Goal: Use online tool/utility

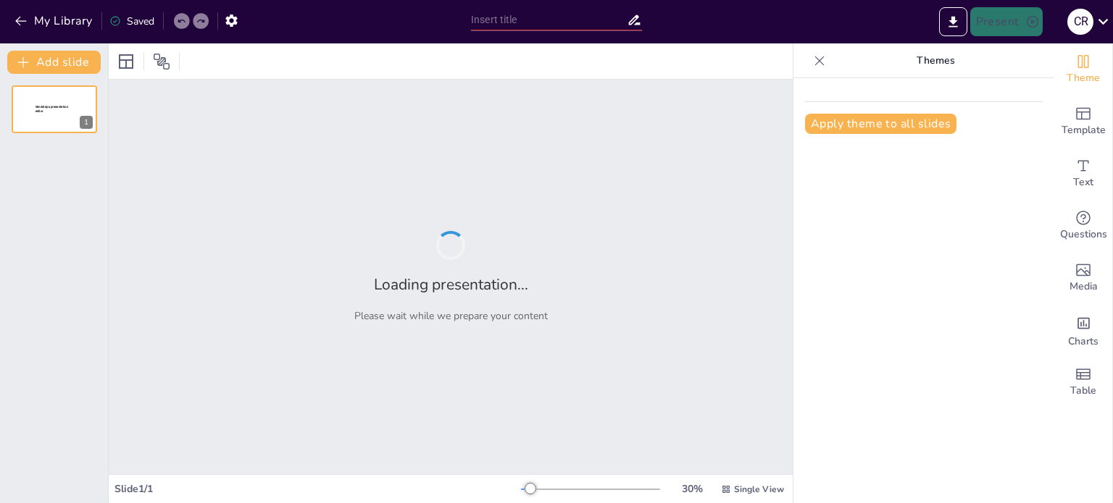
type input "Parceria Estratégica: [PERSON_NAME], [PERSON_NAME] e Instituto C&A na Geração d…"
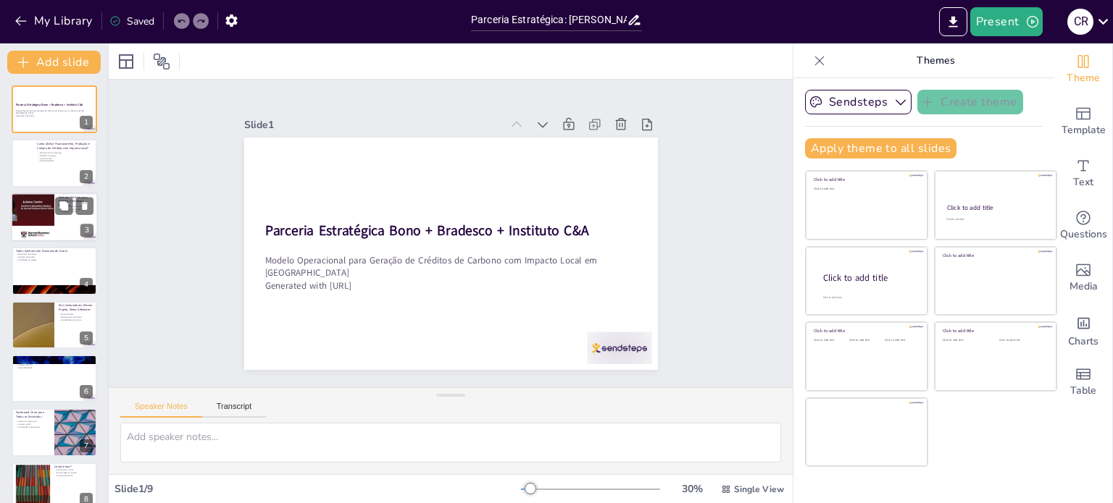
click at [41, 227] on div at bounding box center [32, 217] width 87 height 49
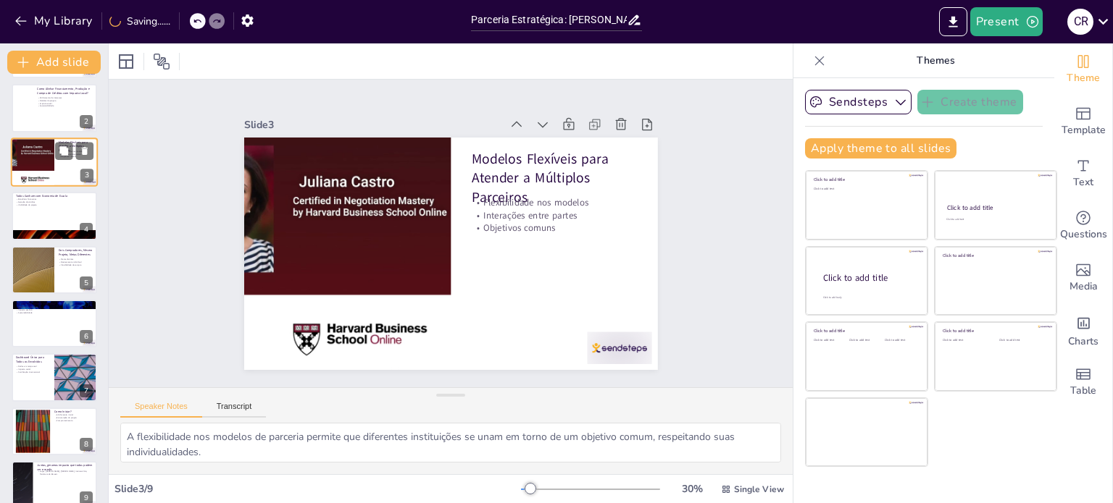
scroll to position [58, 0]
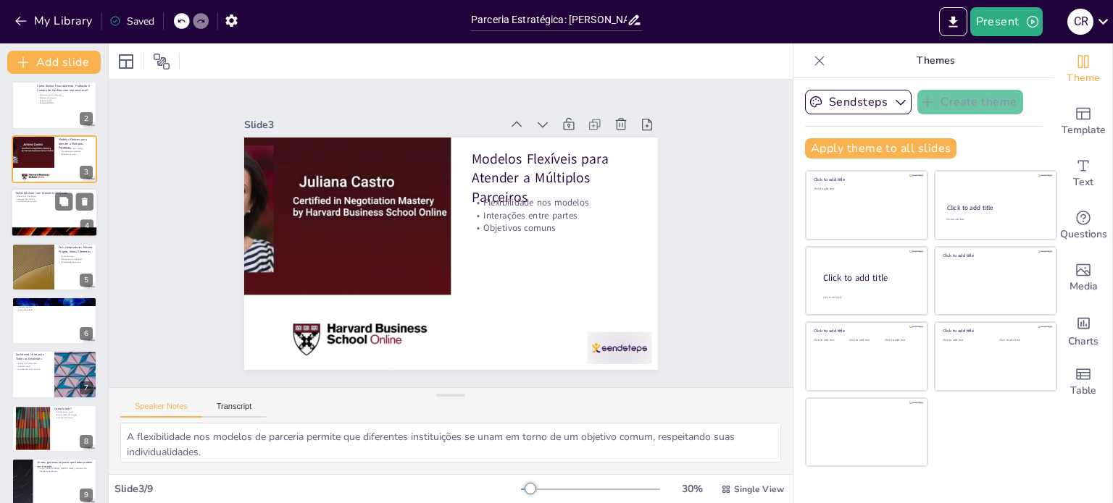
click at [35, 210] on div at bounding box center [54, 212] width 87 height 49
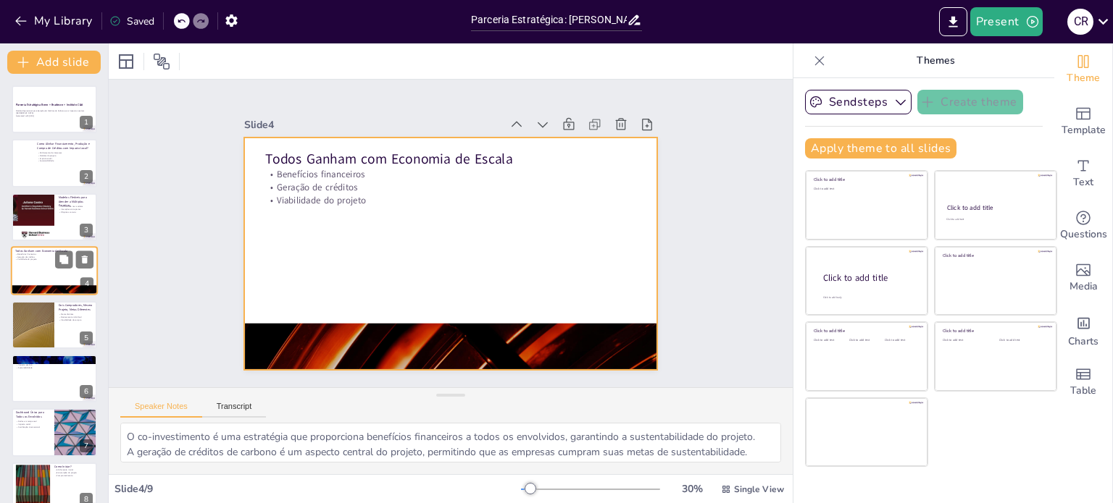
click at [30, 265] on div at bounding box center [54, 270] width 87 height 49
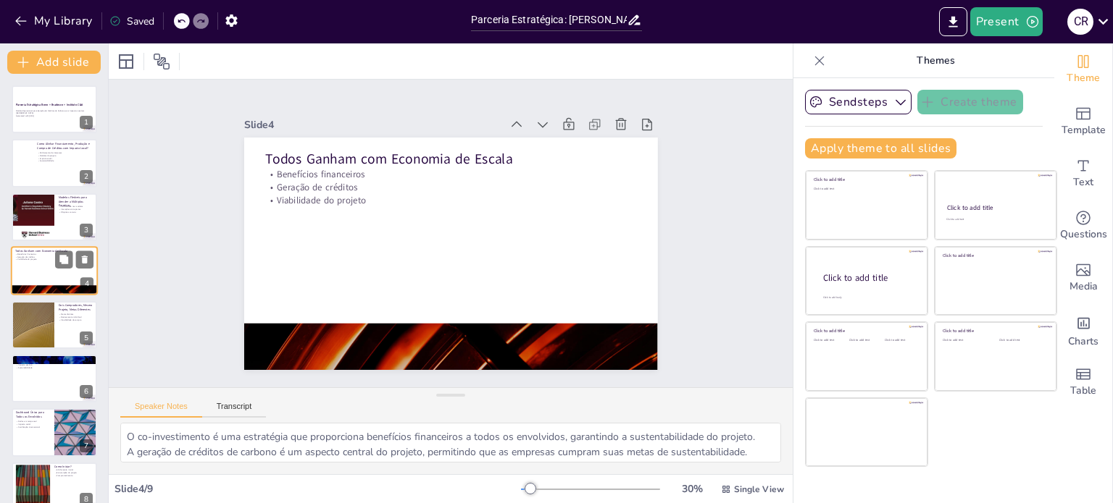
click at [30, 265] on div at bounding box center [54, 270] width 87 height 49
click at [33, 330] on div at bounding box center [32, 325] width 87 height 49
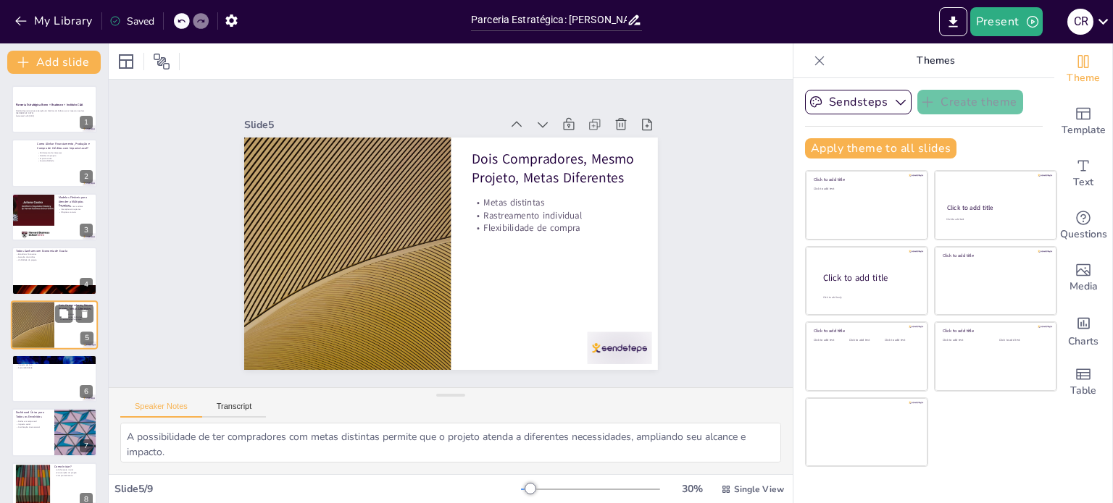
scroll to position [36, 0]
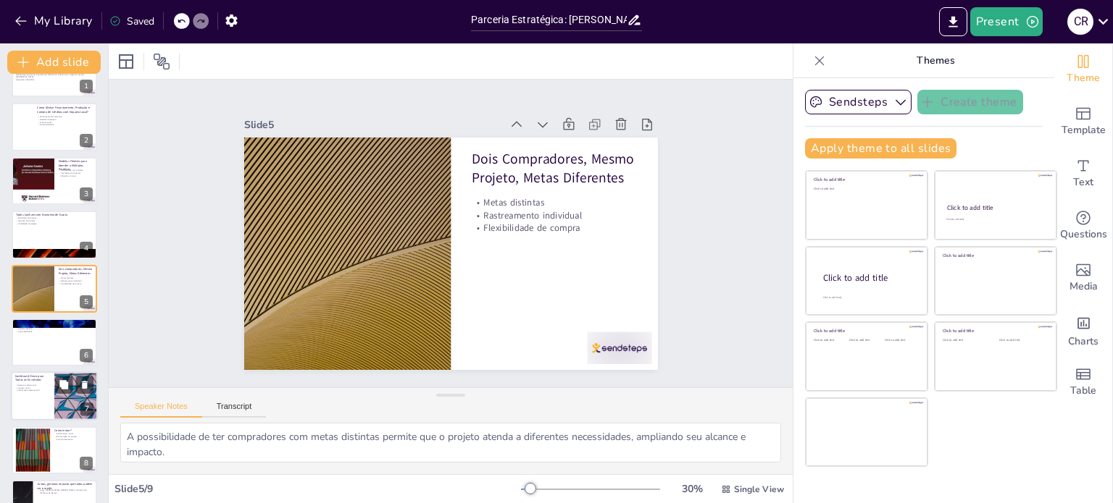
click at [43, 413] on div at bounding box center [54, 396] width 87 height 49
type textarea "O monitoramento em tempo real é crucial para que todos os envolvidos tenham ace…"
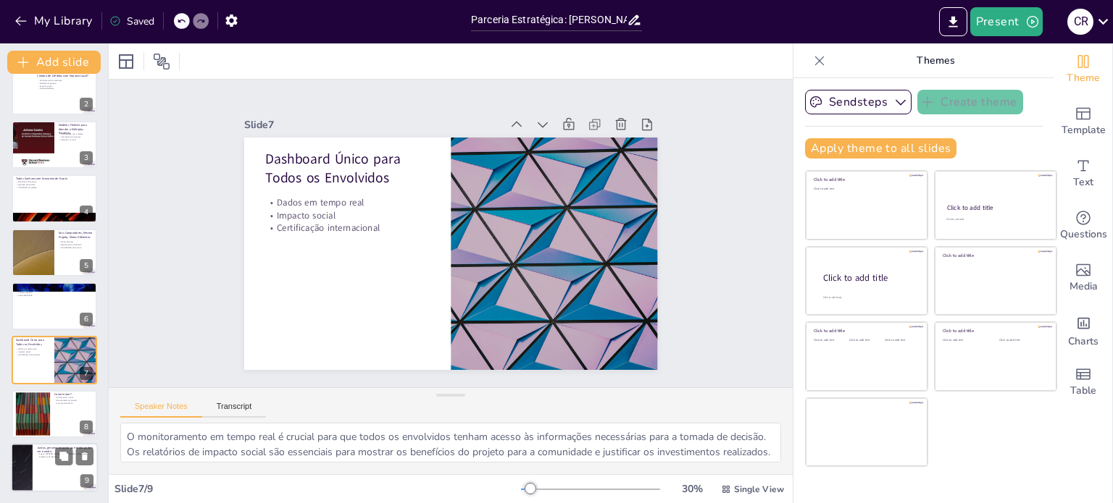
click at [37, 462] on div at bounding box center [54, 467] width 87 height 49
